Goal: Task Accomplishment & Management: Manage account settings

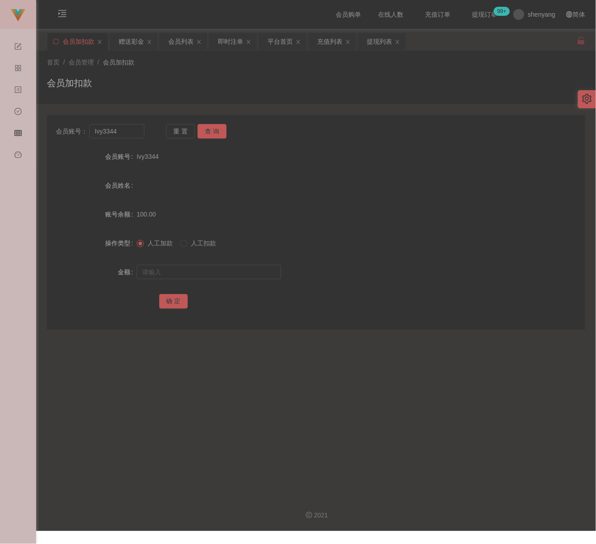
click at [439, 90] on div "会员加扣款" at bounding box center [316, 86] width 538 height 21
click at [198, 90] on div "会员加扣款" at bounding box center [316, 86] width 538 height 21
click at [125, 134] on input "Ivy3344" at bounding box center [116, 131] width 55 height 14
paste input "Kelvin7878"
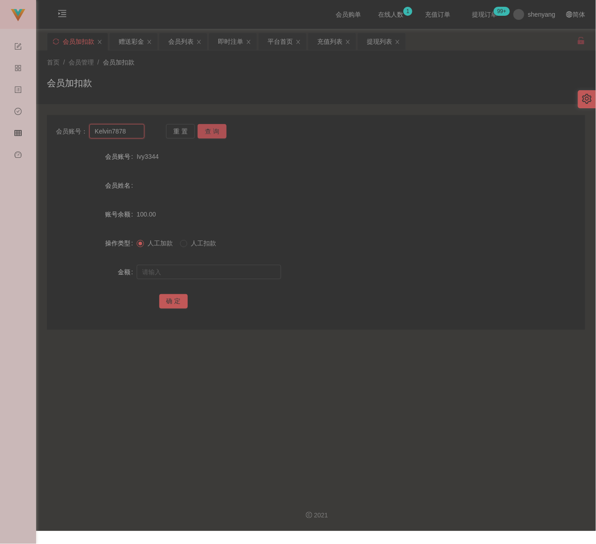
type input "Kelvin7878"
click at [217, 131] on button "查 询" at bounding box center [211, 131] width 29 height 14
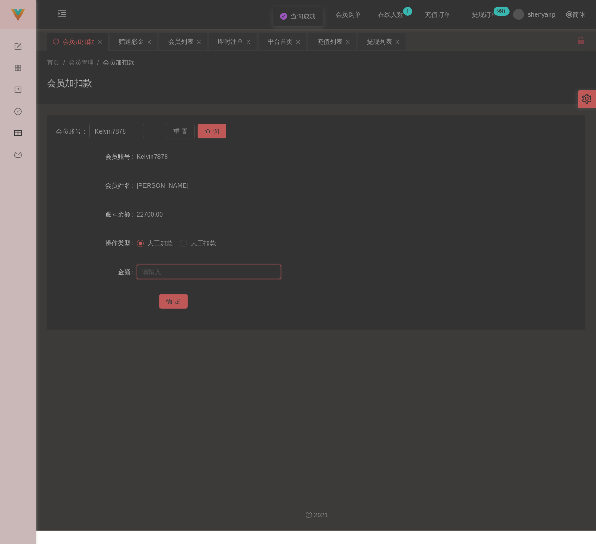
click at [211, 269] on input "text" at bounding box center [209, 272] width 144 height 14
click at [223, 271] on input "text" at bounding box center [209, 272] width 144 height 14
paste input "14500"
type input "14500"
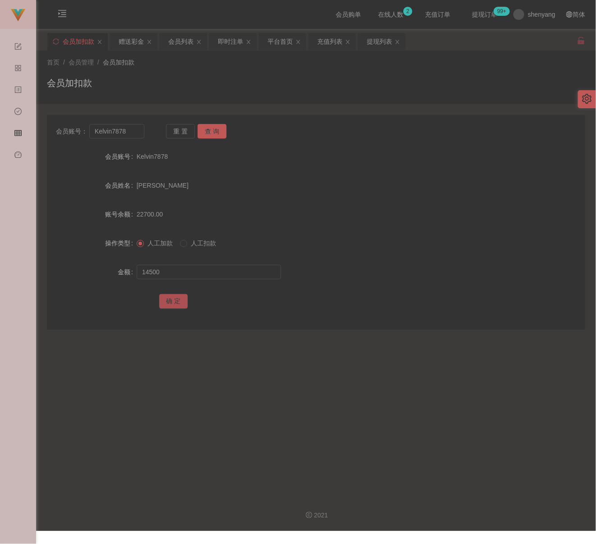
click at [177, 298] on button "确 定" at bounding box center [173, 301] width 29 height 14
click at [235, 84] on div "会员加扣款" at bounding box center [316, 86] width 538 height 21
click at [191, 42] on div "会员列表" at bounding box center [180, 41] width 25 height 17
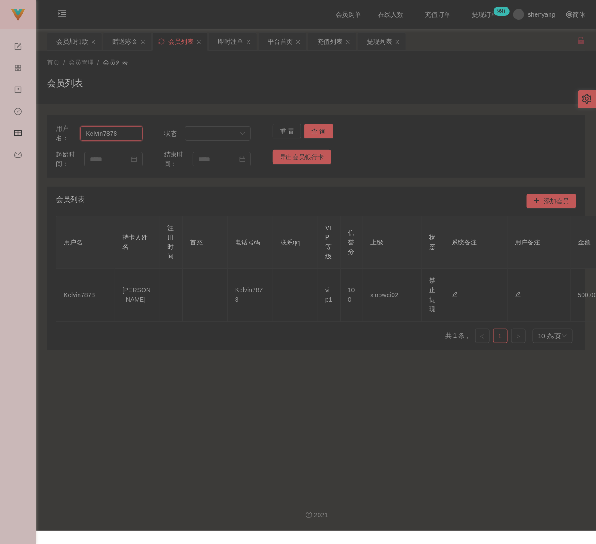
click at [129, 130] on input "Kelvin7878" at bounding box center [111, 133] width 62 height 14
drag, startPoint x: 313, startPoint y: 128, endPoint x: 318, endPoint y: 132, distance: 6.4
click at [313, 128] on button "查 询" at bounding box center [318, 131] width 29 height 14
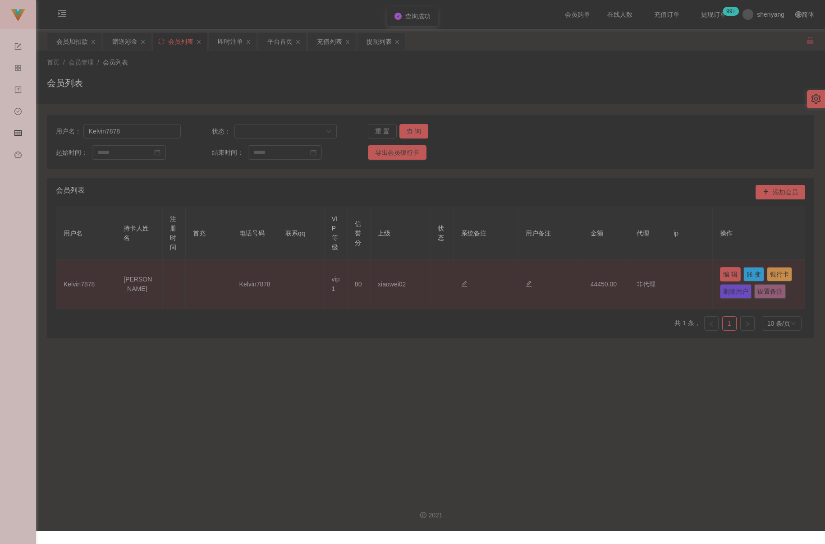
click at [595, 274] on button "编 辑" at bounding box center [730, 274] width 21 height 14
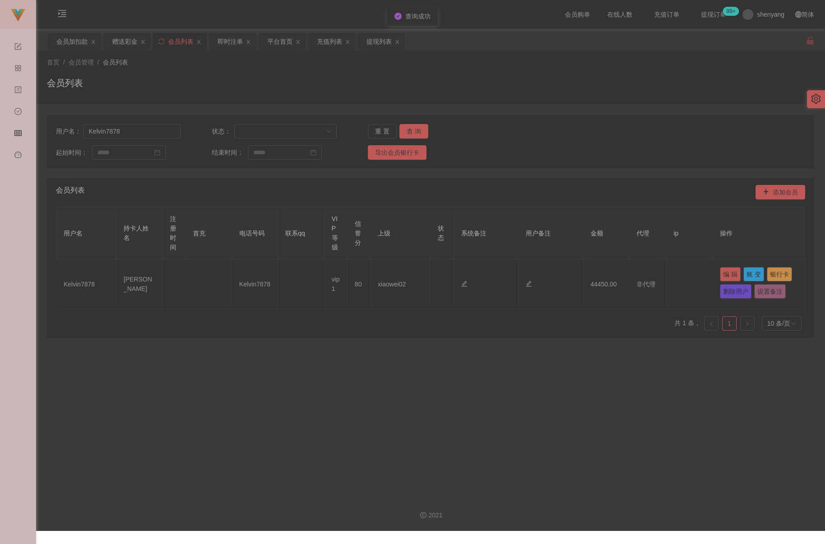
type input "80"
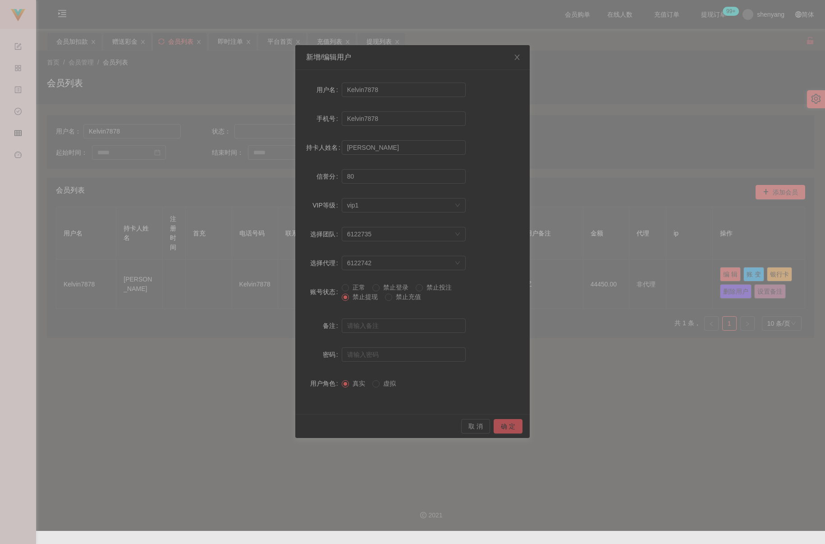
click at [504, 429] on button "确 定" at bounding box center [508, 426] width 29 height 14
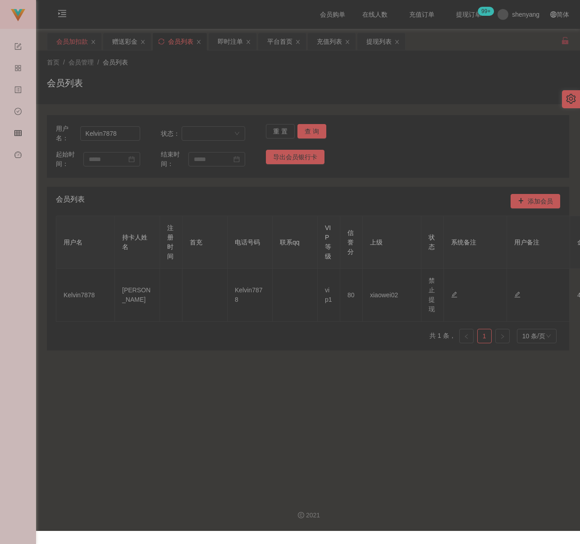
click at [77, 45] on div "会员加扣款" at bounding box center [72, 41] width 32 height 17
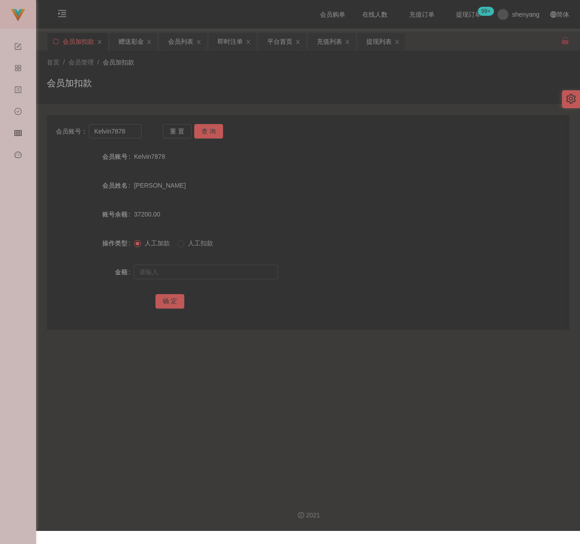
click at [229, 86] on div "会员加扣款" at bounding box center [308, 86] width 523 height 21
click at [181, 41] on div "会员列表" at bounding box center [180, 41] width 25 height 17
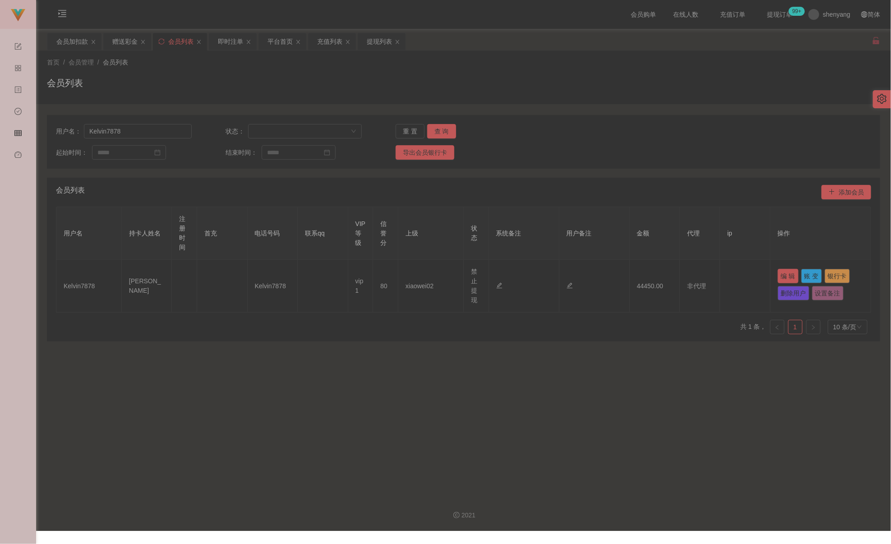
click at [595, 280] on button "编 辑" at bounding box center [787, 276] width 21 height 14
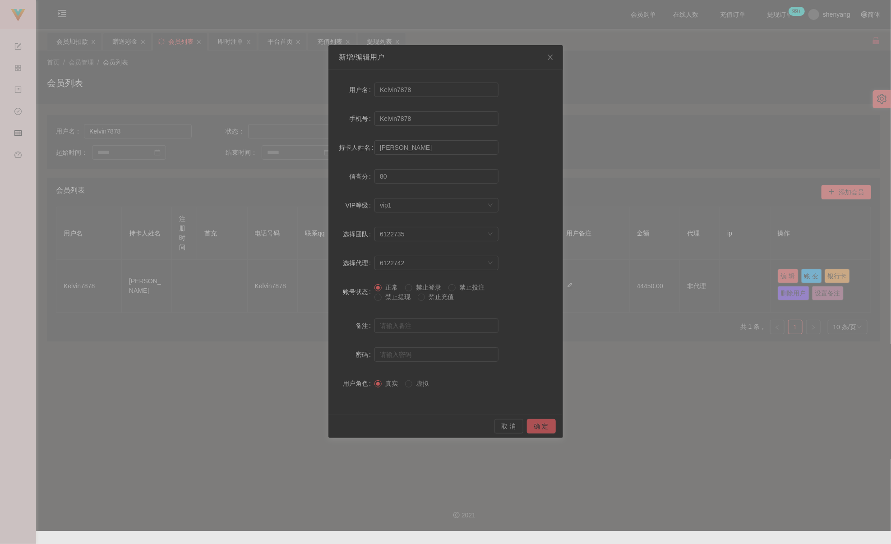
click at [538, 426] on button "确 定" at bounding box center [541, 426] width 29 height 14
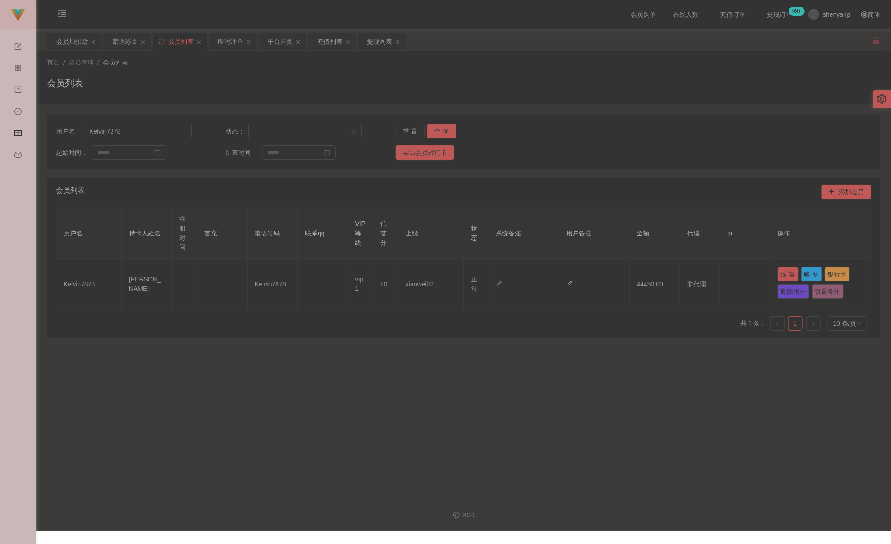
click at [595, 141] on div "用户名： Kelvin7878 状态： 重 置 查 询 起始时间： 结束时间： 导出会员银行卡" at bounding box center [463, 142] width 833 height 54
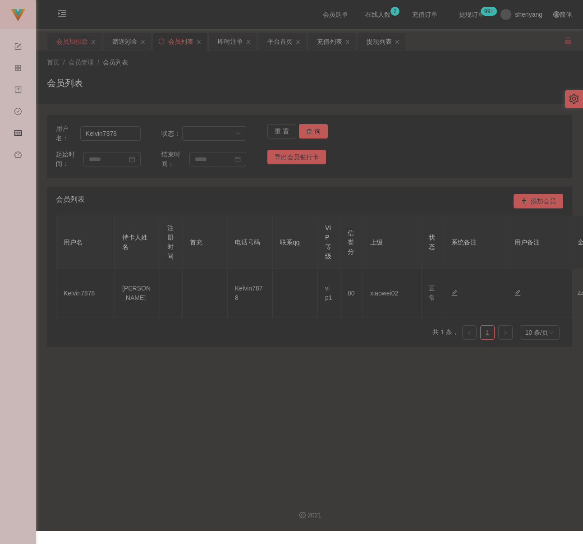
click at [76, 37] on div "会员加扣款" at bounding box center [72, 41] width 32 height 17
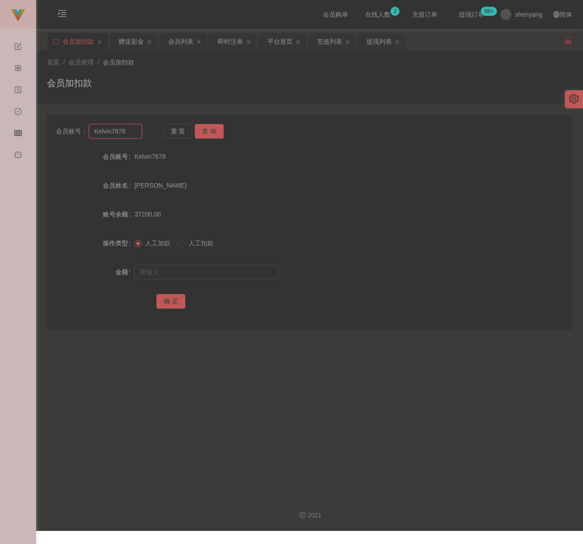
click at [130, 132] on input "Kelvin7878" at bounding box center [115, 131] width 53 height 14
paste input "qq123"
type input "qq123"
click at [203, 129] on button "查 询" at bounding box center [209, 131] width 29 height 14
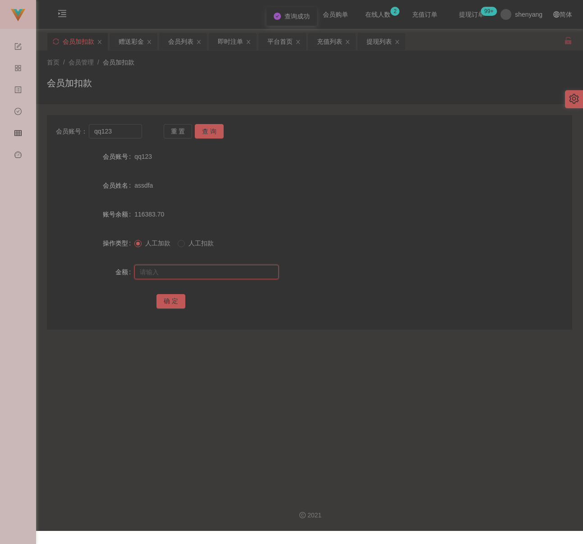
click at [188, 272] on input "text" at bounding box center [206, 272] width 144 height 14
type input "1000"
click at [168, 303] on button "确 定" at bounding box center [170, 301] width 29 height 14
click at [142, 72] on div "首页 / 会员管理 / 会员加扣款 / 会员加扣款" at bounding box center [309, 77] width 525 height 39
click at [179, 43] on div "会员列表" at bounding box center [180, 41] width 25 height 17
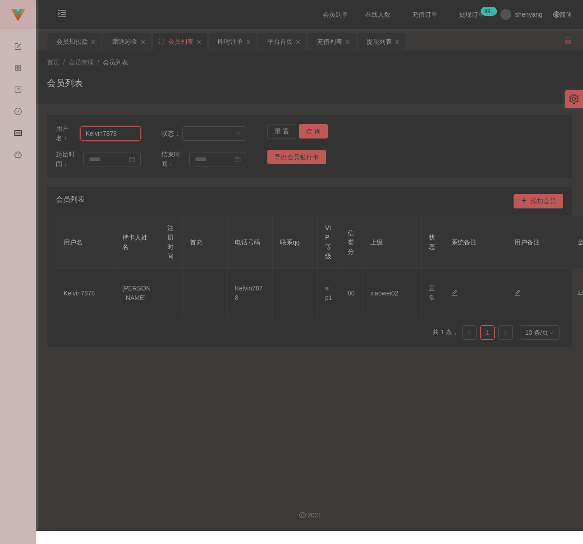
click at [133, 137] on input "Kelvin7878" at bounding box center [110, 133] width 60 height 14
paste input "chunsiang1010"
type input "chunsiang1010"
click at [308, 128] on button "查 询" at bounding box center [313, 131] width 29 height 14
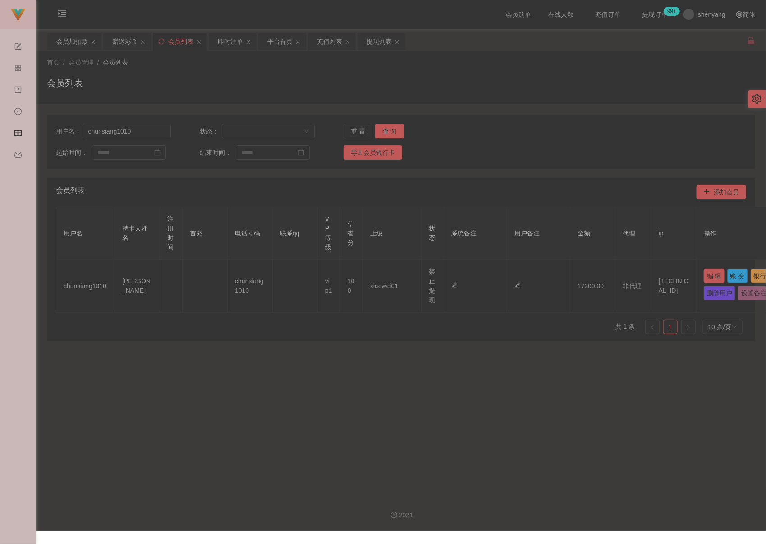
click at [595, 275] on button "编 辑" at bounding box center [714, 276] width 21 height 14
type input "chunsiang1010"
type input "[PERSON_NAME]"
type input "100"
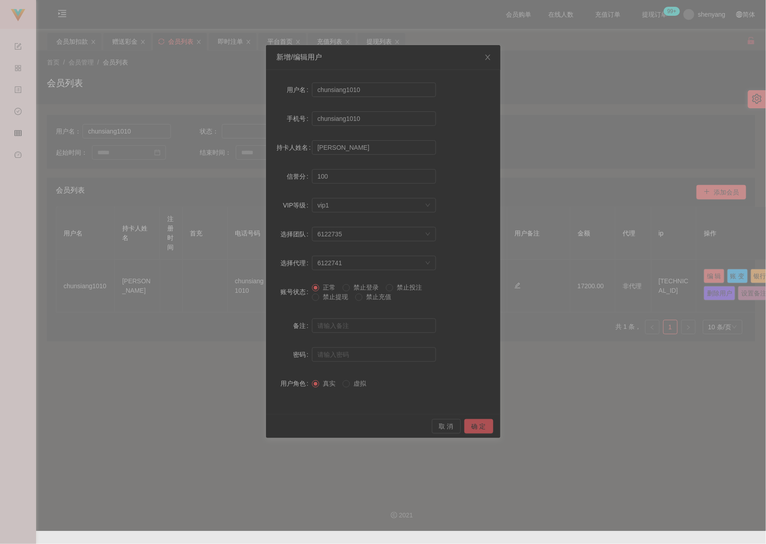
click at [477, 423] on button "确 定" at bounding box center [478, 426] width 29 height 14
